Goal: Task Accomplishment & Management: Complete application form

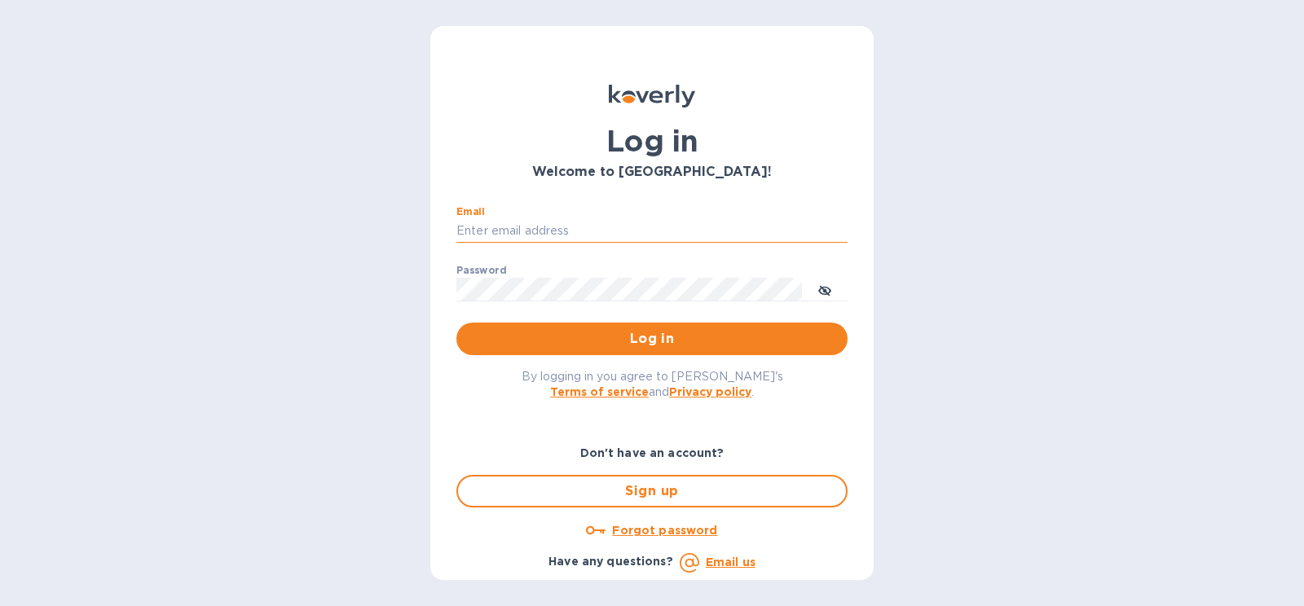
click at [576, 235] on input "Email" at bounding box center [651, 231] width 391 height 24
click at [799, 412] on div "By logging in you agree to [PERSON_NAME]'s Terms of service and Privacy policy ." at bounding box center [651, 383] width 417 height 57
click at [675, 486] on span "Sign up" at bounding box center [652, 492] width 362 height 20
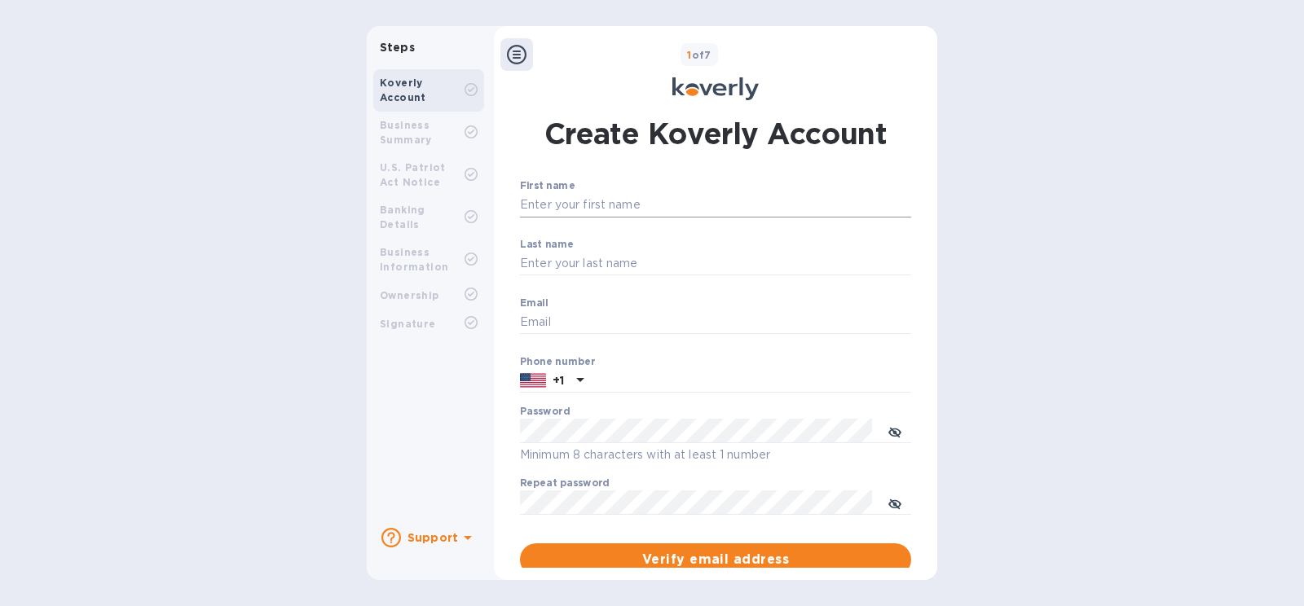
click at [647, 206] on input "First name" at bounding box center [715, 205] width 391 height 24
type input "[PERSON_NAME]"
click at [633, 262] on input "Last name" at bounding box center [715, 264] width 391 height 24
type input "BADROUS"
click at [628, 318] on input "Email" at bounding box center [715, 322] width 391 height 24
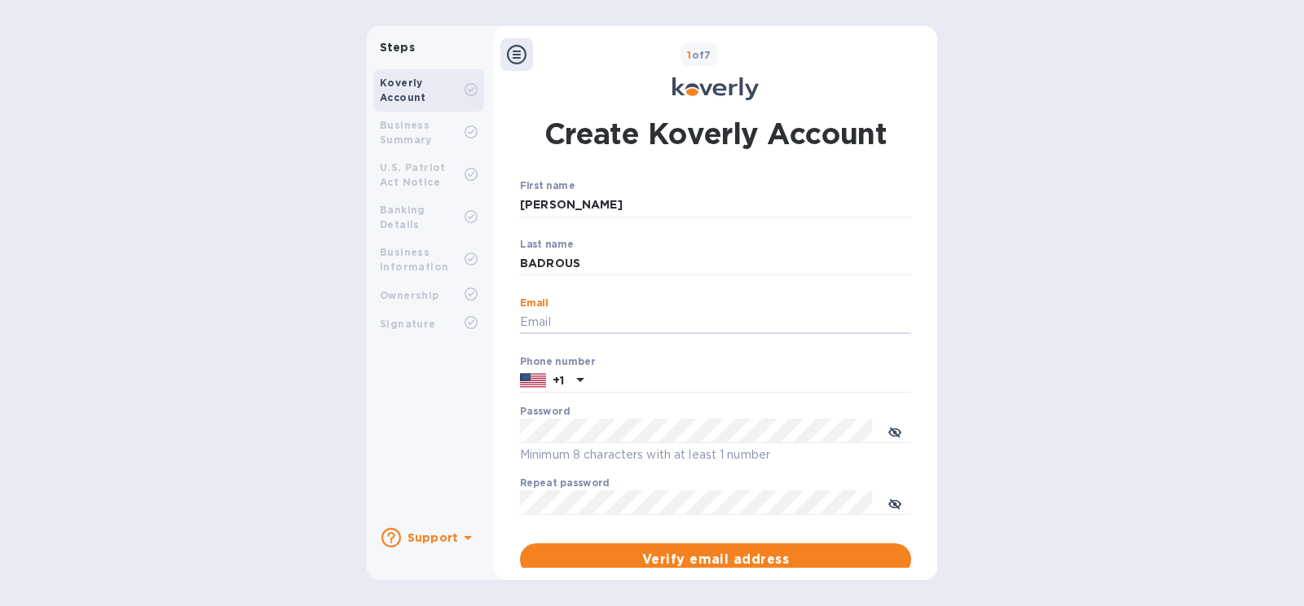
type input "[EMAIL_ADDRESS][DOMAIN_NAME]"
click at [619, 375] on input "text" at bounding box center [750, 381] width 321 height 24
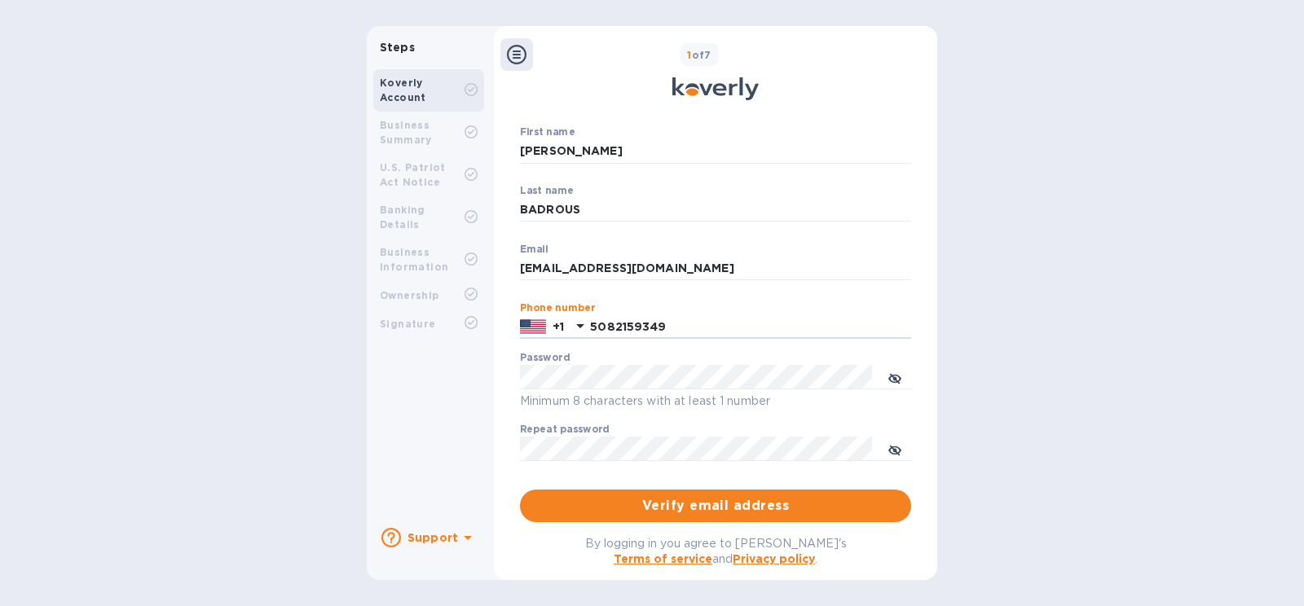
scroll to position [81, 0]
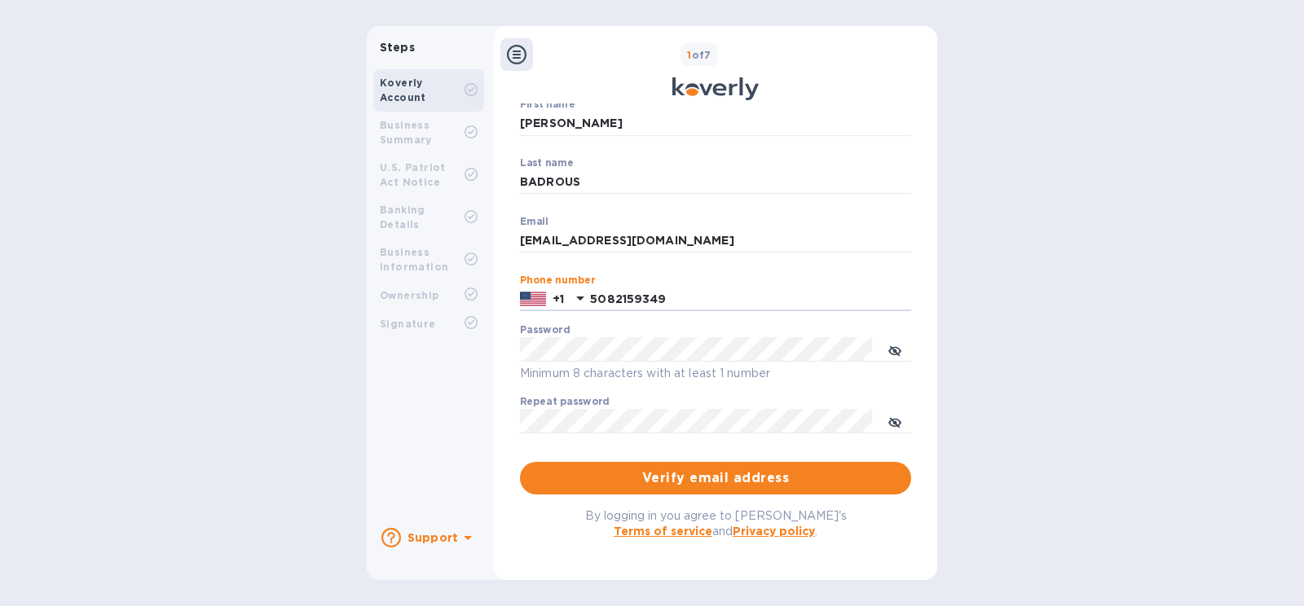
type input "5082159349"
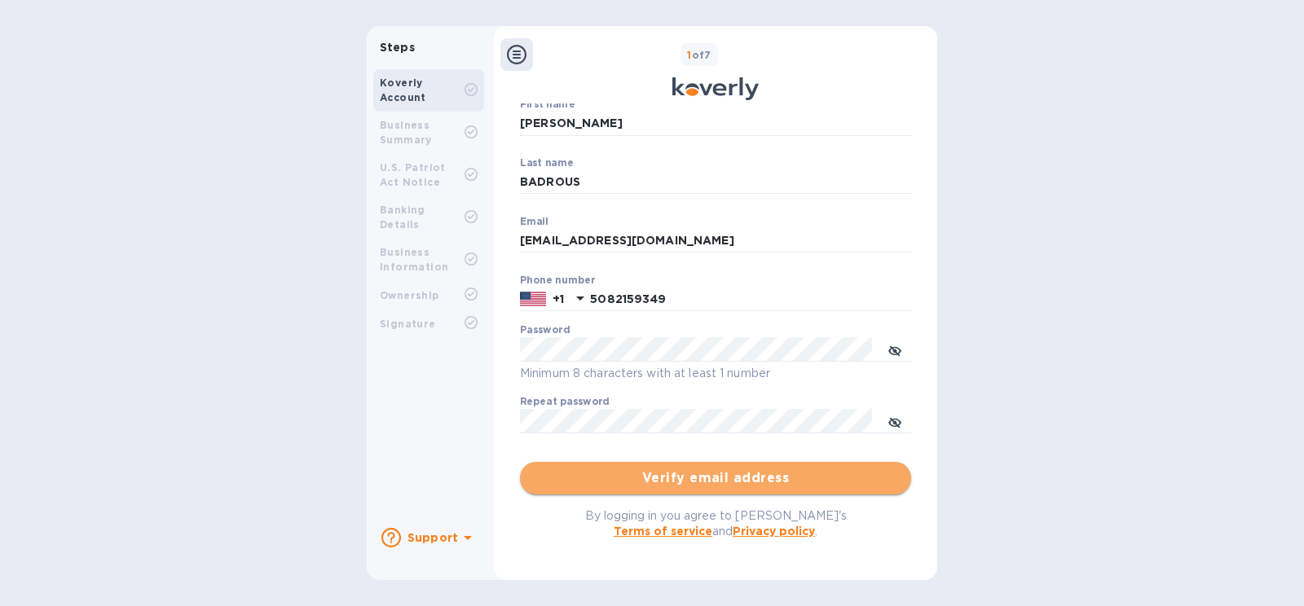
click at [655, 477] on span "Verify email address" at bounding box center [715, 479] width 365 height 20
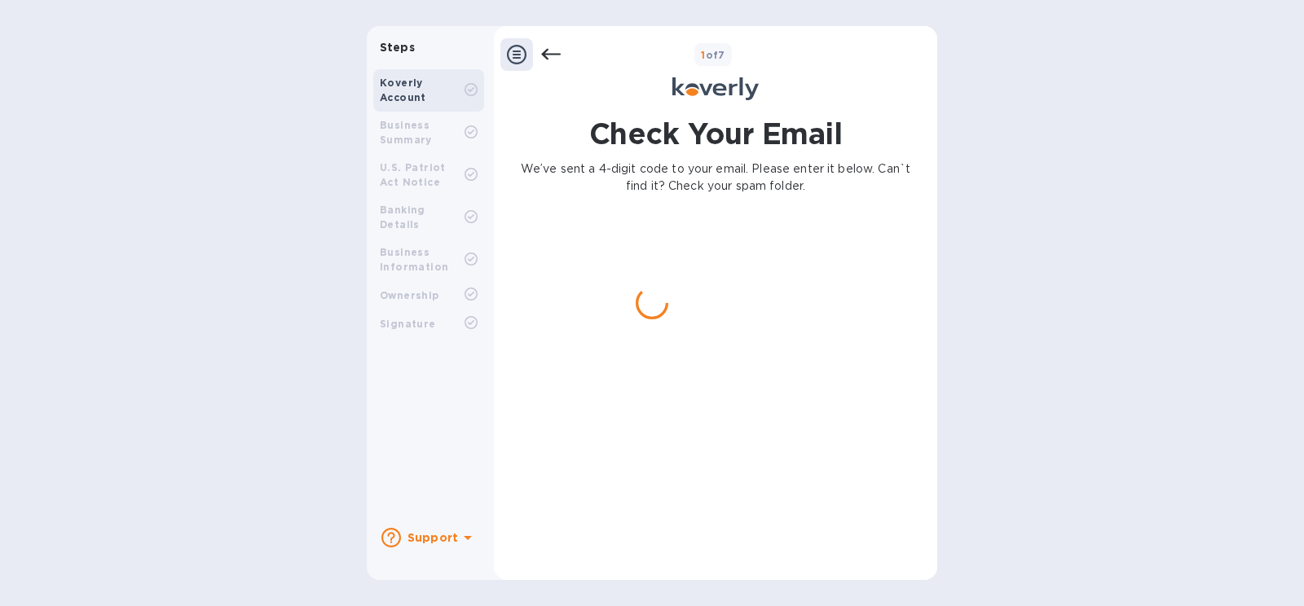
scroll to position [0, 0]
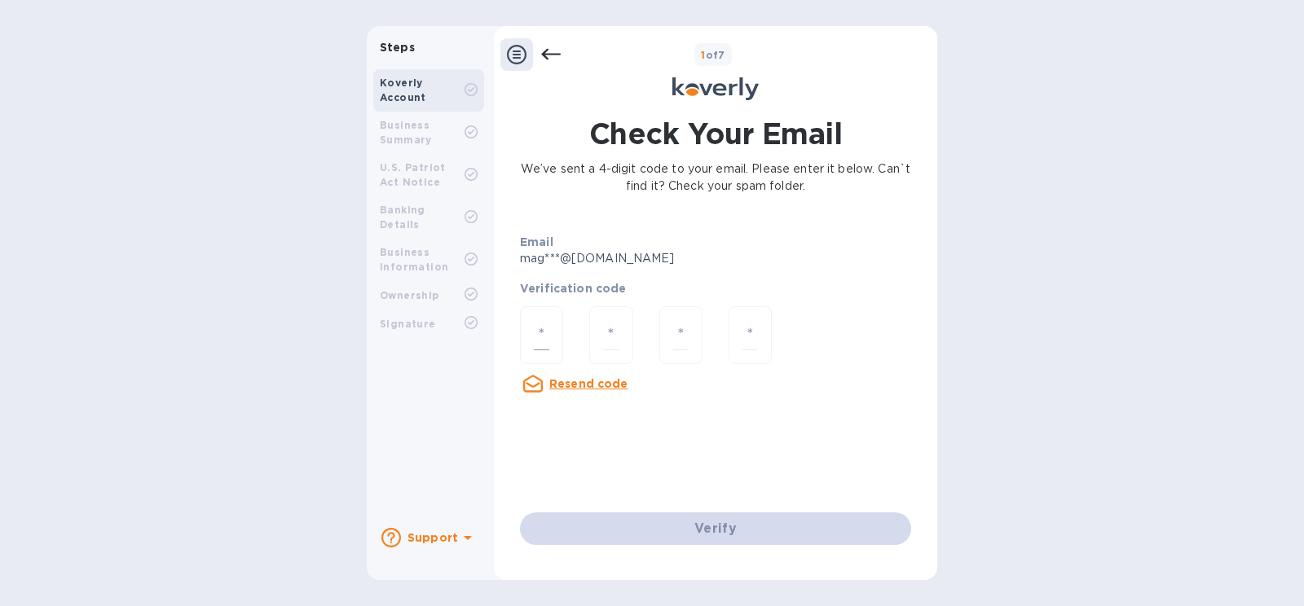
click at [548, 328] on input "number" at bounding box center [541, 335] width 15 height 30
paste input "8"
type input "8"
type input "3"
type input "2"
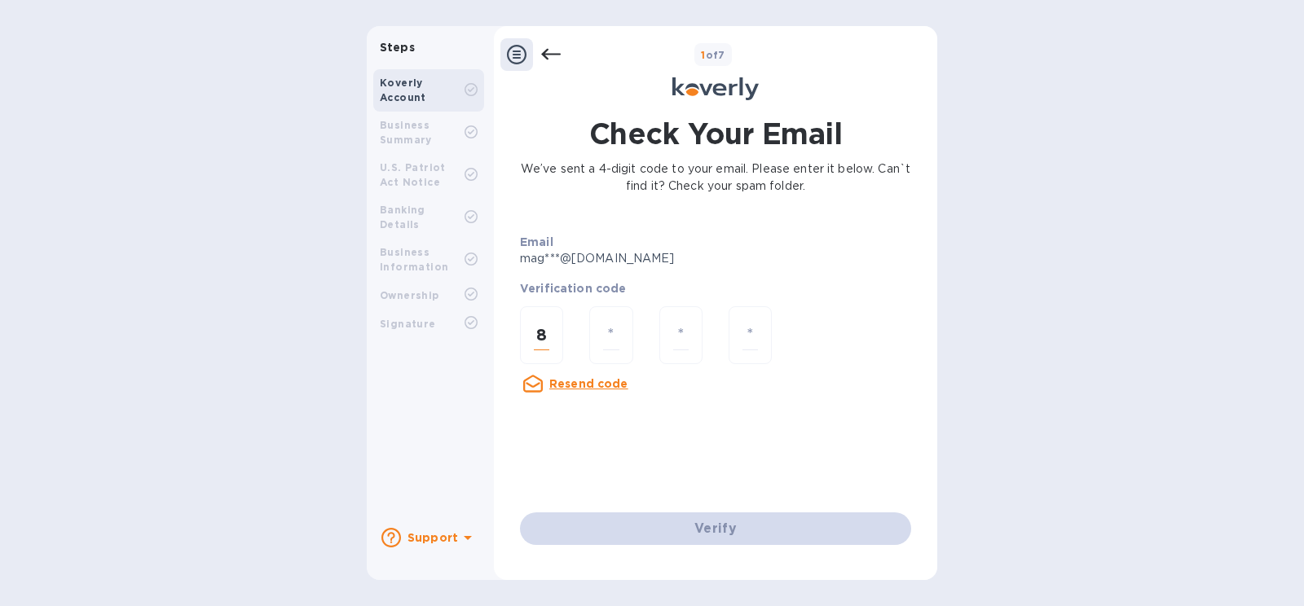
type input "2"
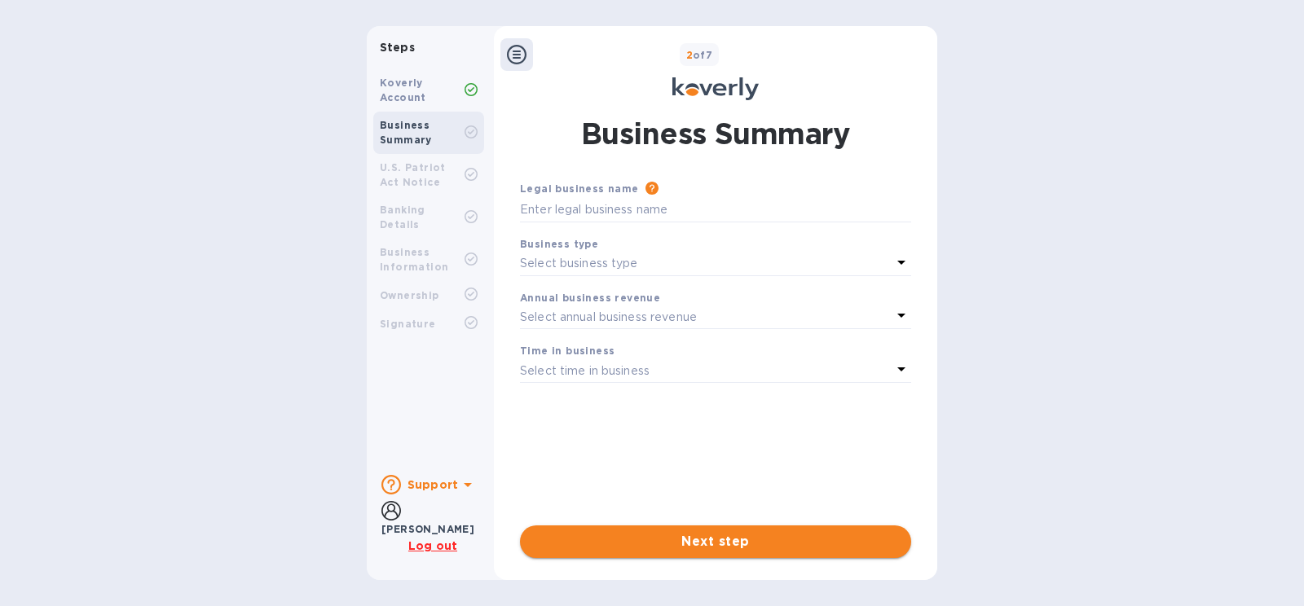
click at [759, 545] on span "Next step" at bounding box center [715, 542] width 365 height 20
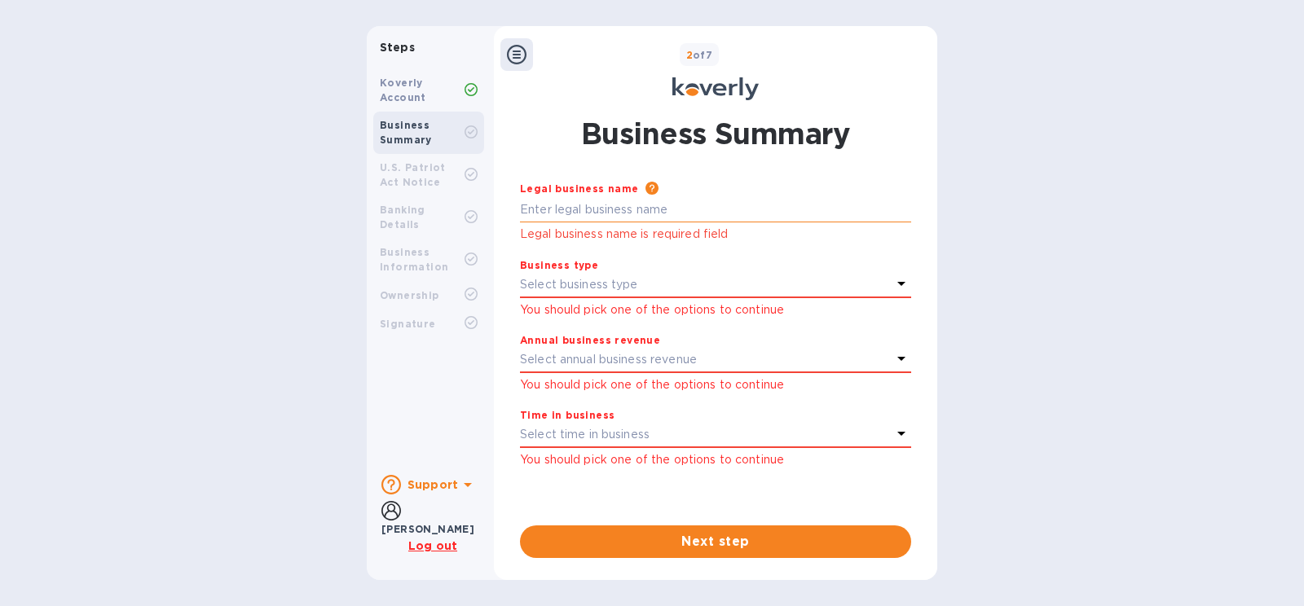
click at [665, 215] on input "text" at bounding box center [715, 210] width 391 height 24
type input "star wine & spirits"
click at [742, 293] on div "Select business type" at bounding box center [706, 285] width 372 height 23
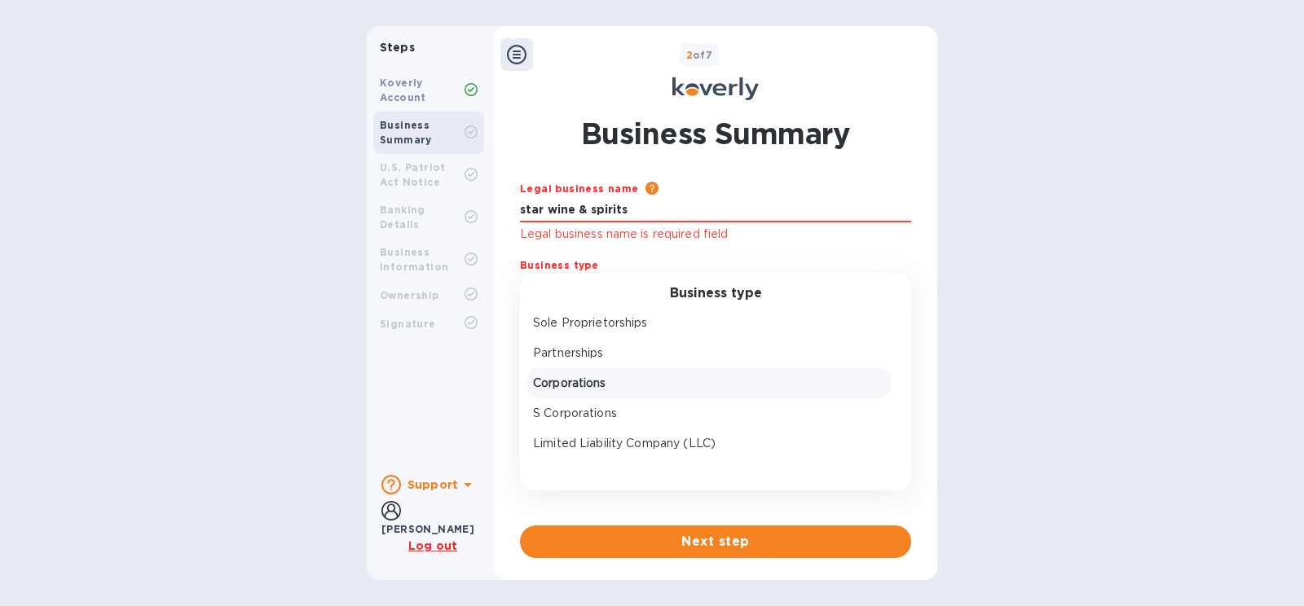
click at [663, 380] on p "Corporations" at bounding box center [709, 383] width 352 height 17
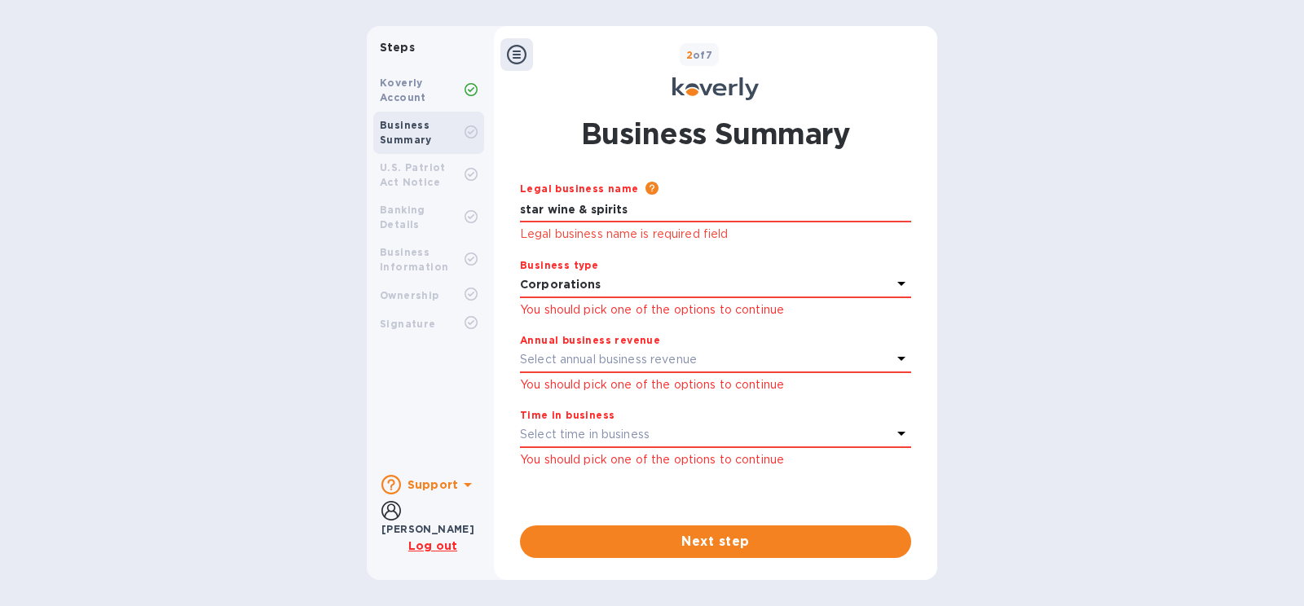
click at [891, 360] on div "Select annual business revenue" at bounding box center [706, 360] width 372 height 23
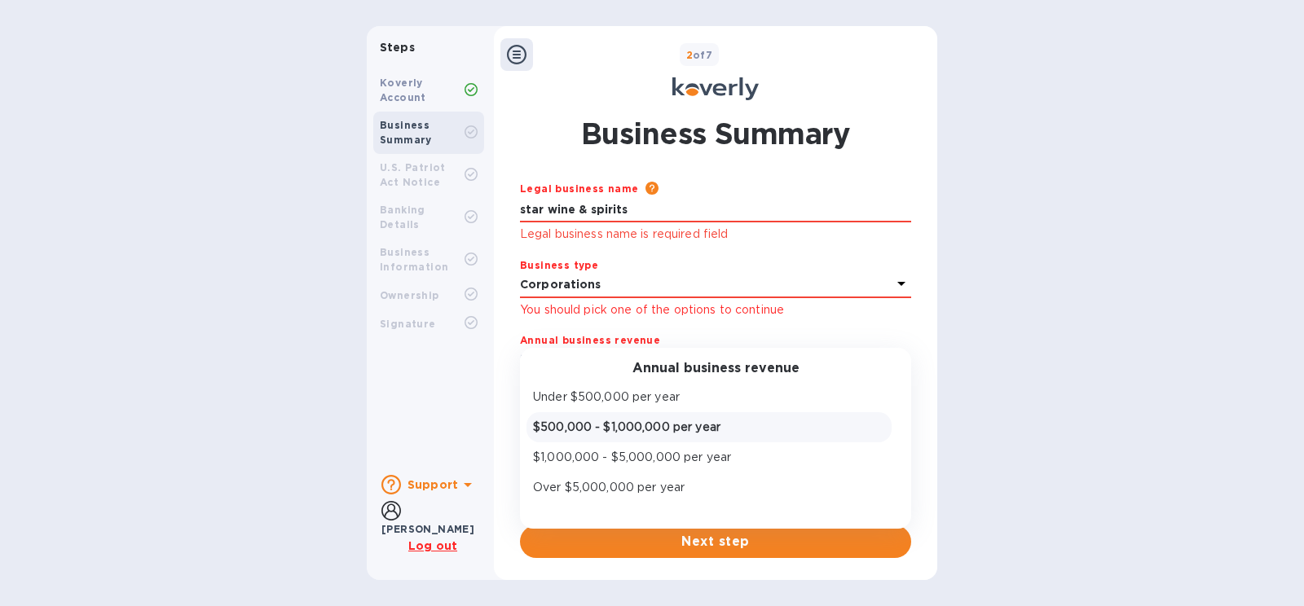
click at [759, 426] on p "$500,000 - $1,000,000 per year" at bounding box center [709, 427] width 352 height 17
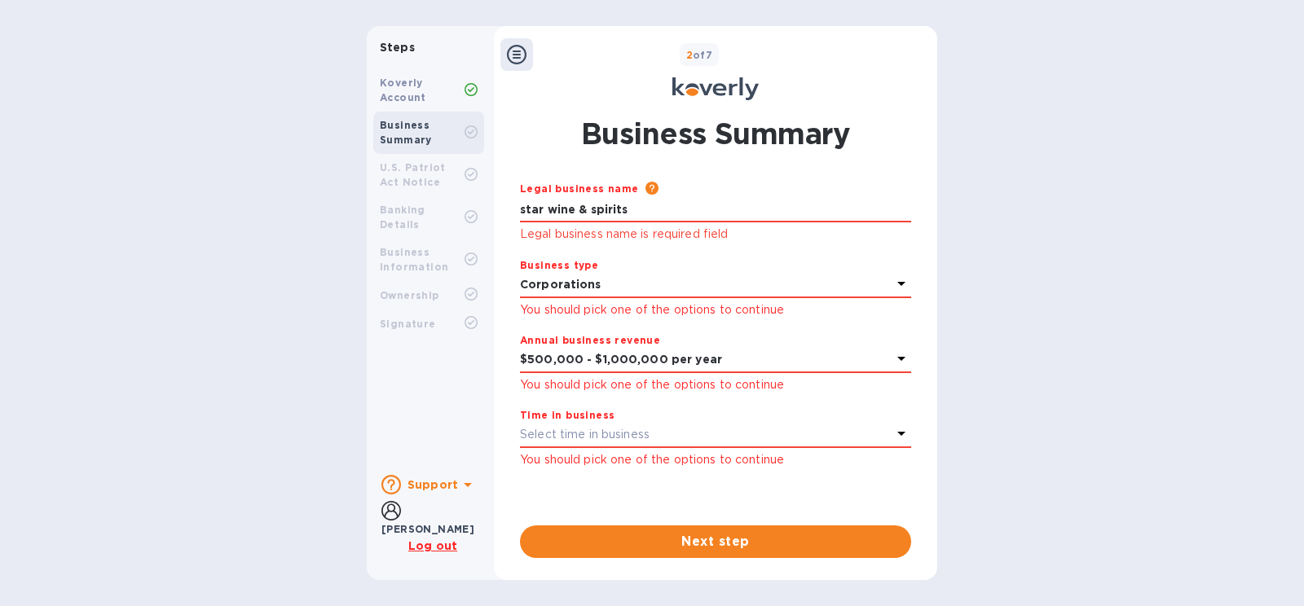
click at [896, 435] on icon at bounding box center [901, 434] width 20 height 20
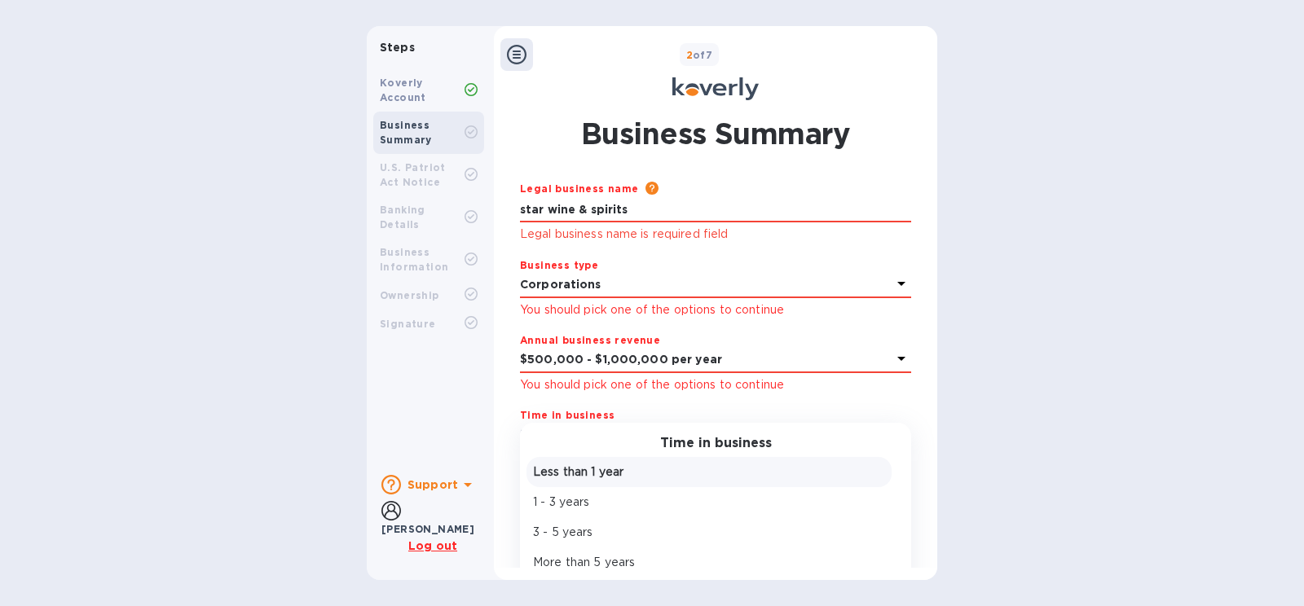
scroll to position [36, 0]
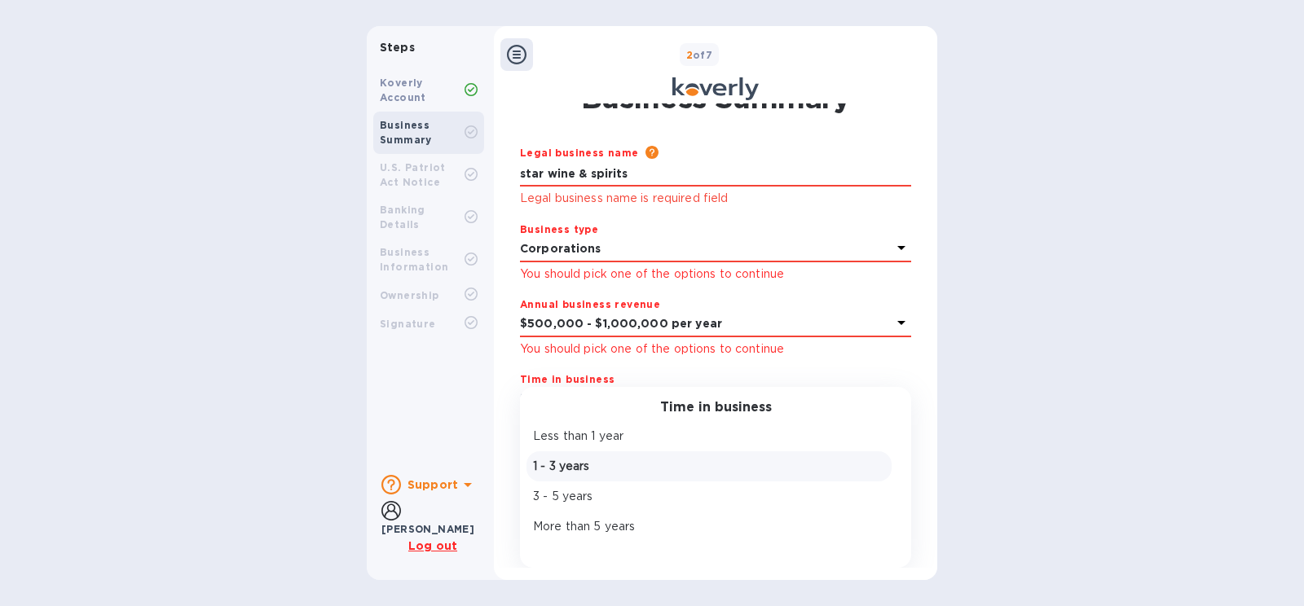
click at [583, 468] on p "1 - 3 years" at bounding box center [709, 466] width 352 height 17
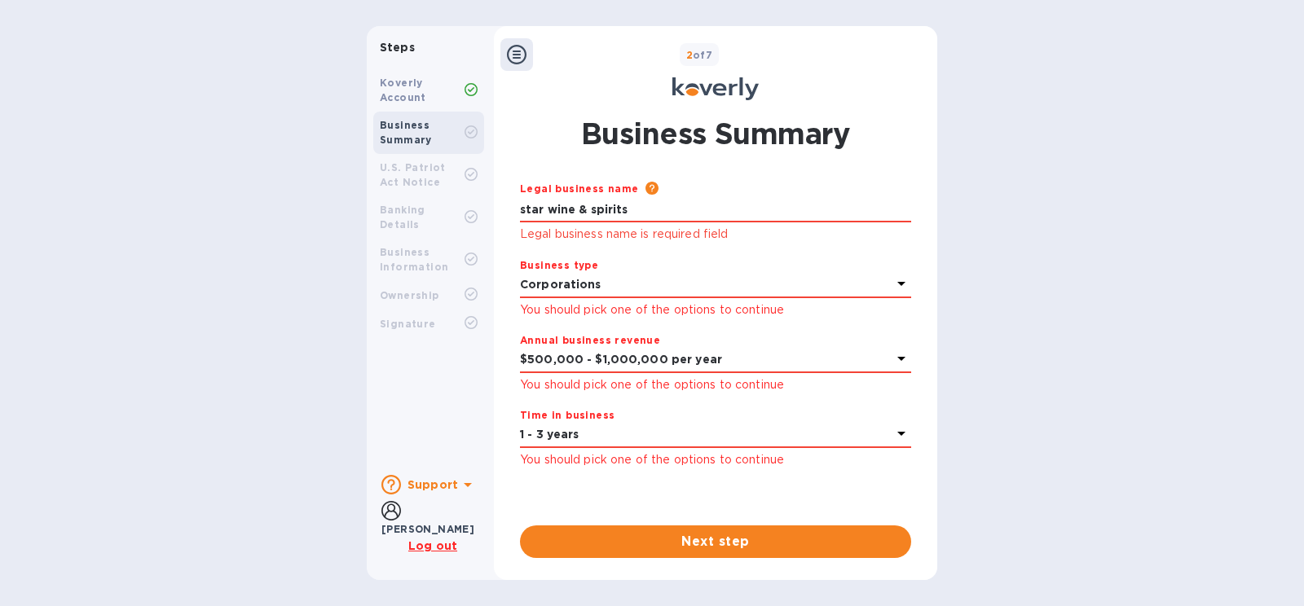
scroll to position [0, 0]
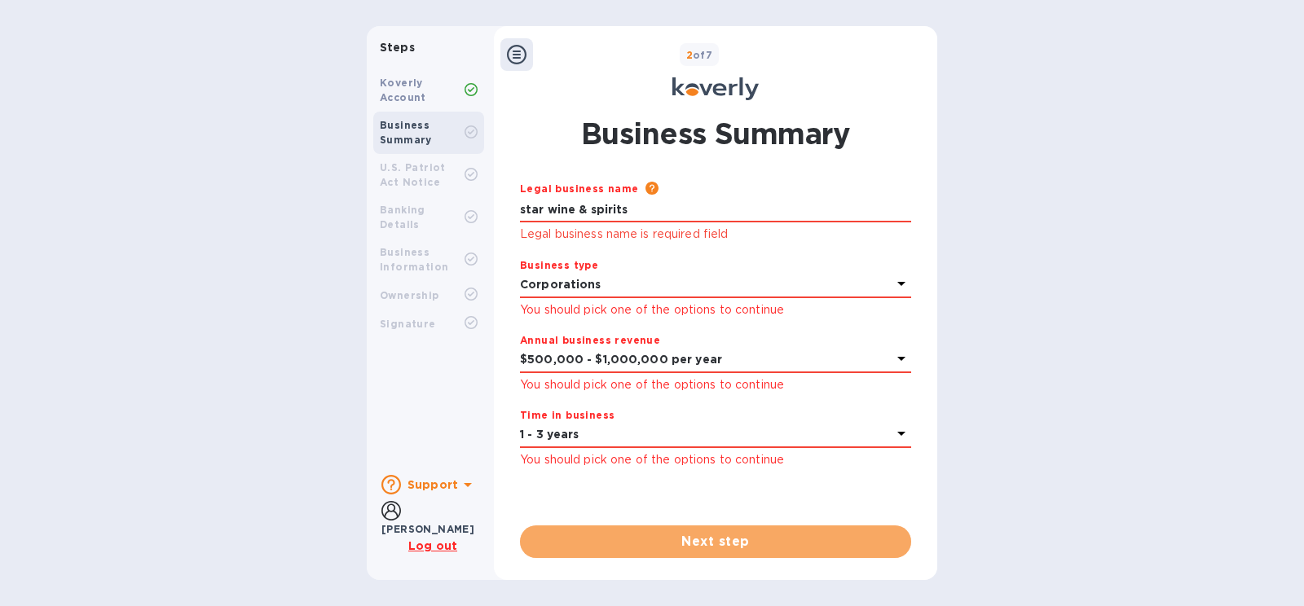
click at [729, 544] on span "Next step" at bounding box center [715, 542] width 365 height 20
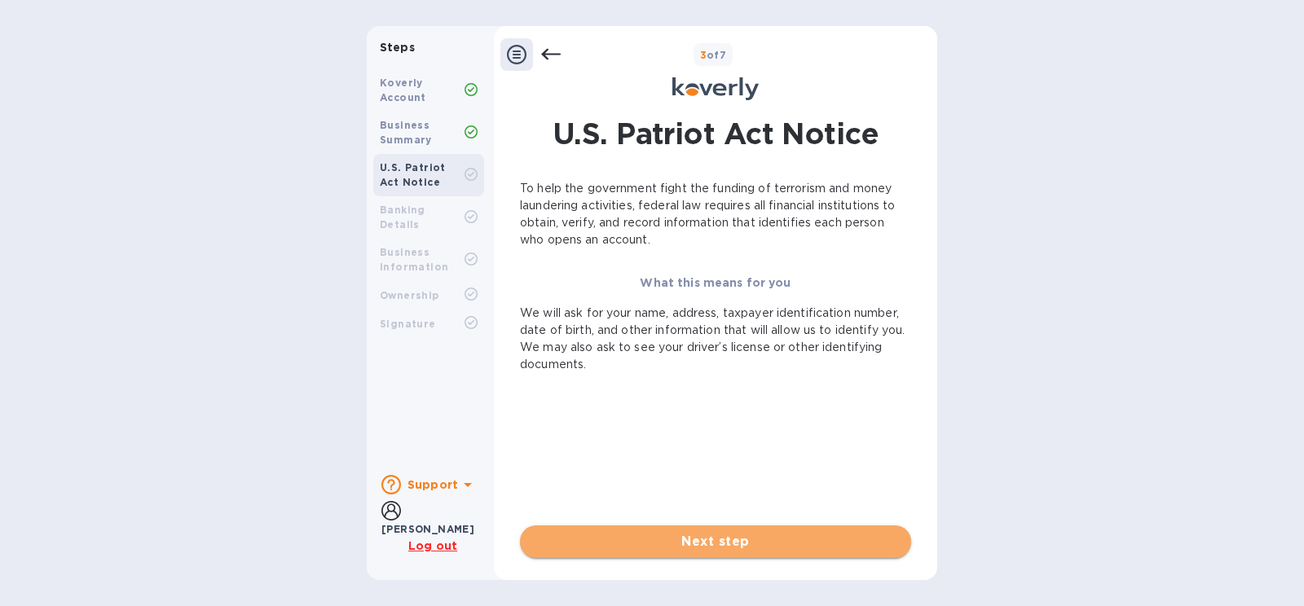
click at [772, 544] on span "Next step" at bounding box center [715, 542] width 365 height 20
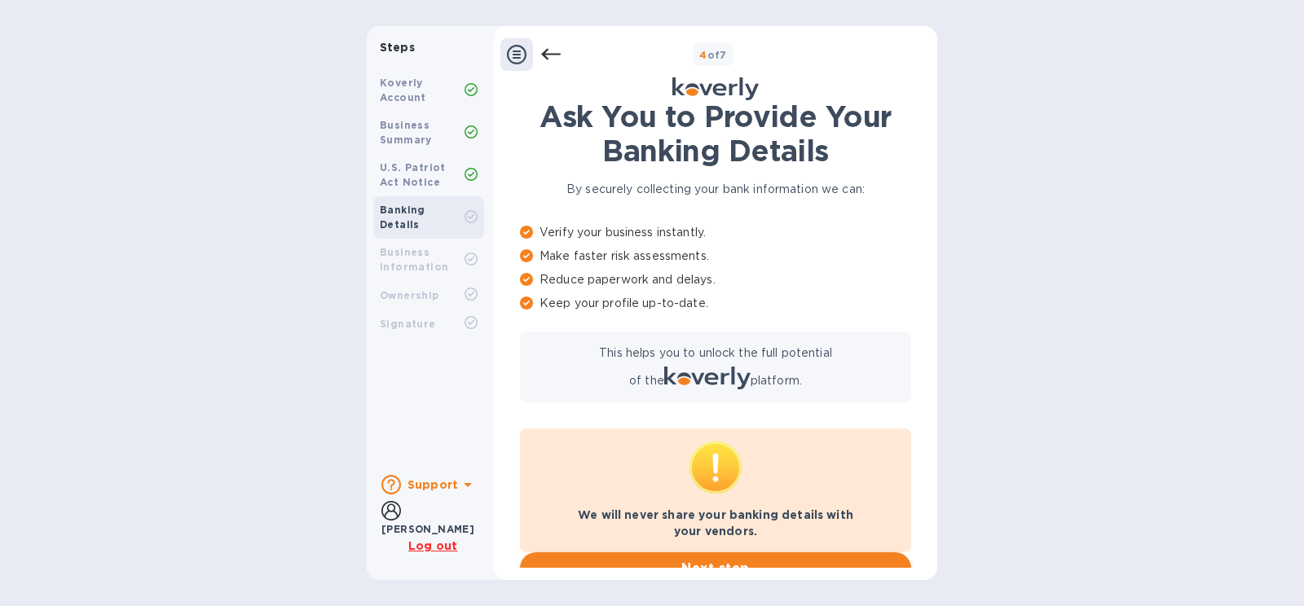
scroll to position [75, 0]
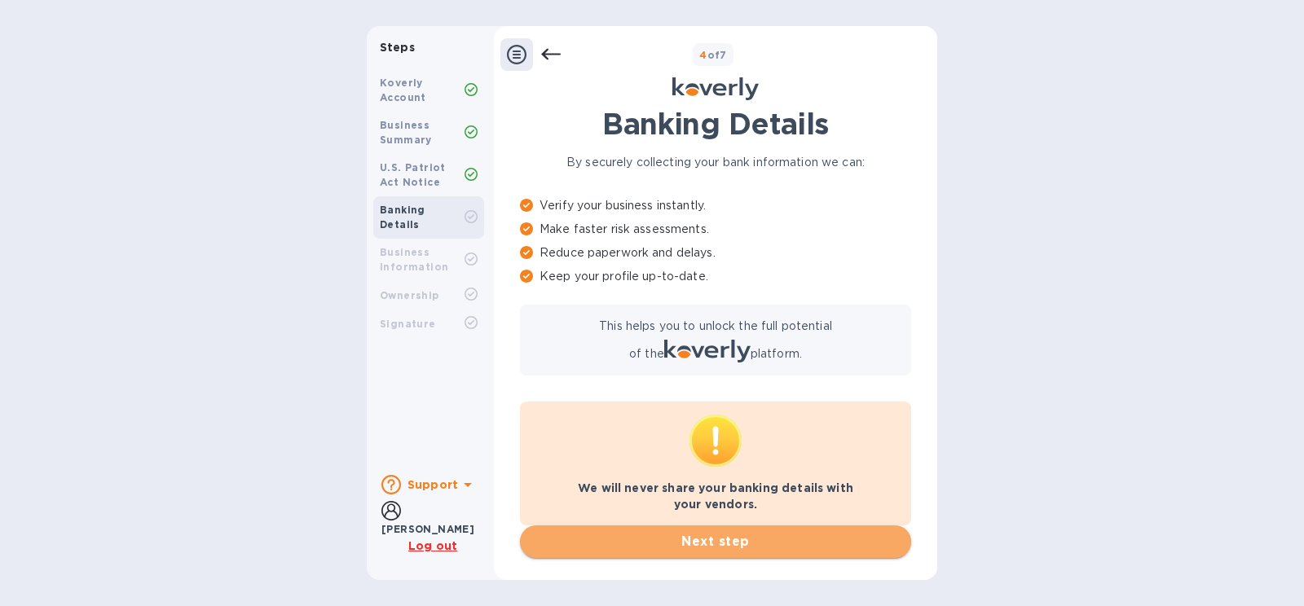
click at [752, 539] on span "Next step" at bounding box center [715, 542] width 365 height 20
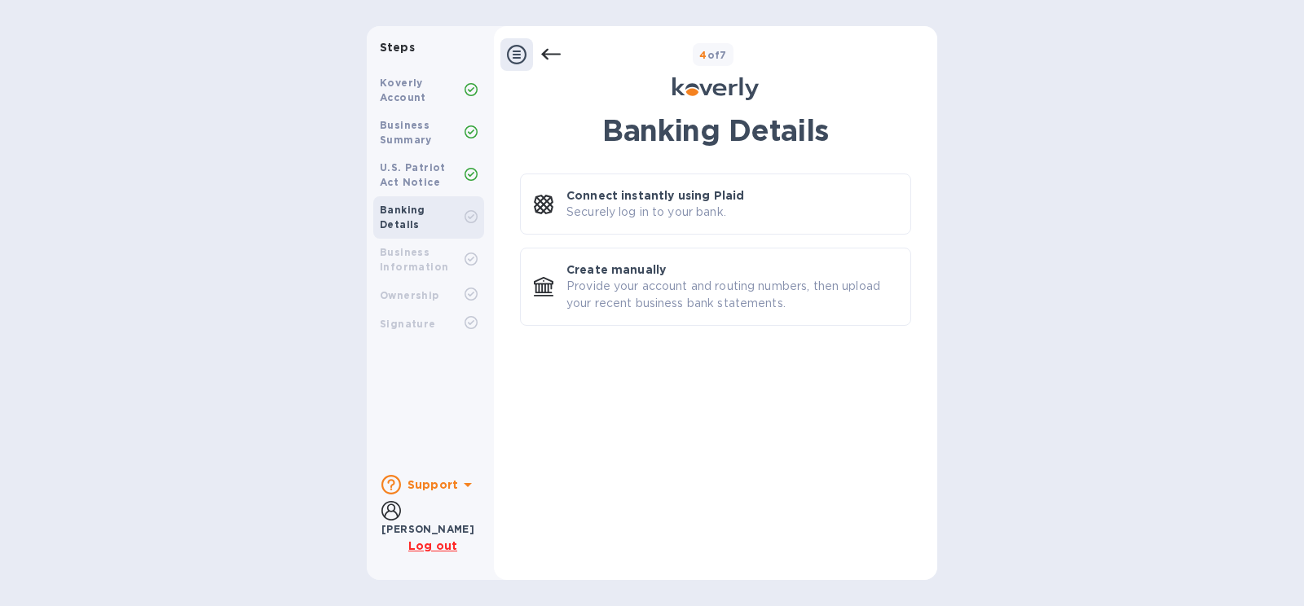
scroll to position [0, 0]
click at [709, 206] on p "Securely log in to your bank." at bounding box center [646, 212] width 160 height 17
click at [448, 543] on u "Log out" at bounding box center [432, 545] width 49 height 13
